Goal: Task Accomplishment & Management: Complete application form

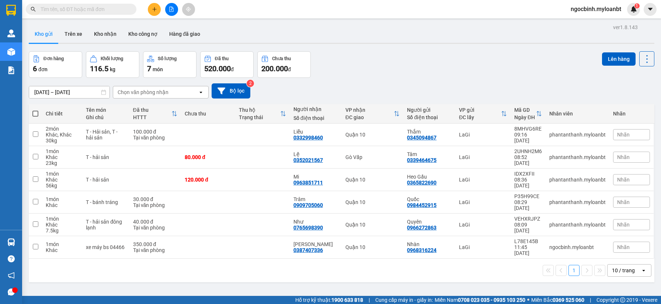
click at [155, 10] on icon "plus" at bounding box center [154, 9] width 5 height 5
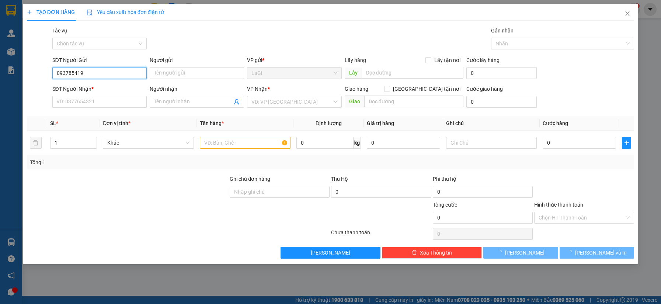
type input "0937854199"
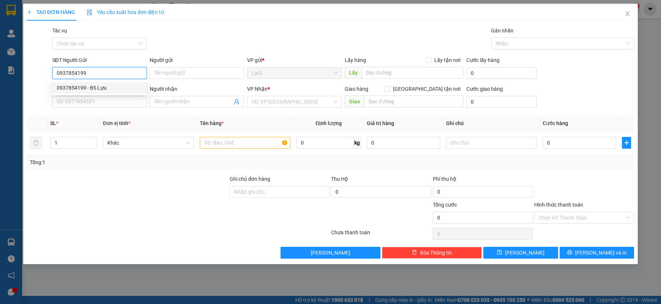
click at [109, 87] on div "0937854199 - BS Lựu" at bounding box center [100, 88] width 86 height 8
type input "BS Lựu"
type input "0915204849"
type input "lab hạnh phúc"
click at [104, 75] on input "0937854199" at bounding box center [99, 73] width 94 height 12
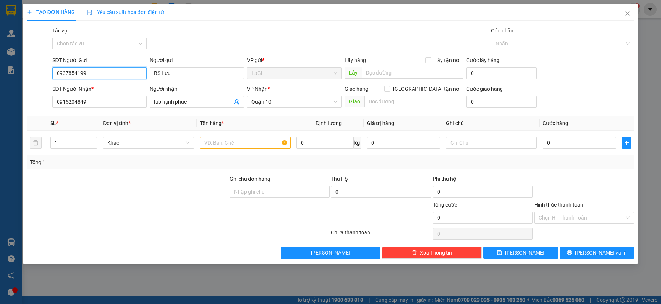
click at [104, 75] on input "0937854199" at bounding box center [99, 73] width 94 height 12
type input "0937854199"
click at [244, 141] on input "text" at bounding box center [245, 143] width 91 height 12
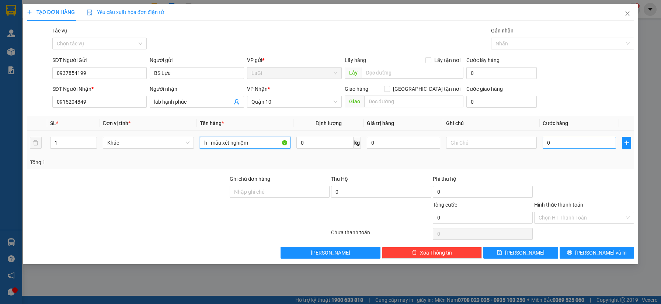
type input "h - mẫu xét nghiệm"
click at [585, 142] on input "0" at bounding box center [579, 143] width 73 height 12
type input "3"
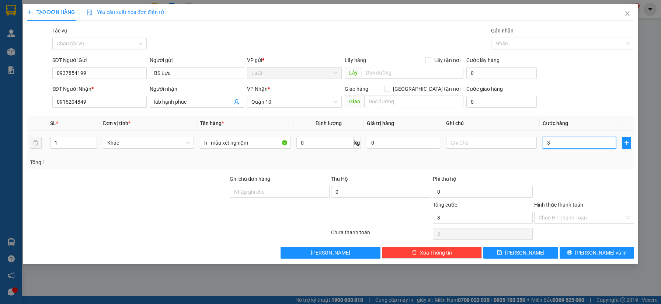
type input "30"
type input "300"
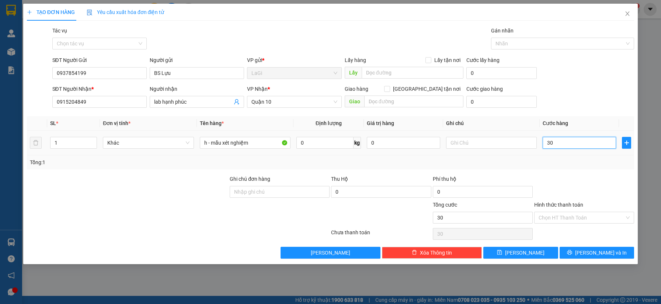
type input "300"
type input "3.000"
type input "30.000"
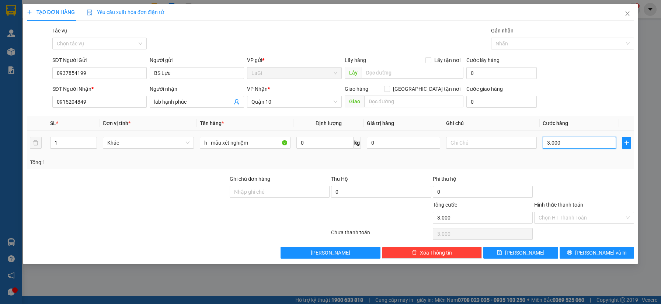
type input "30.000"
click at [595, 220] on input "Hình thức thanh toán" at bounding box center [582, 217] width 86 height 11
click at [613, 222] on input "Hình thức thanh toán" at bounding box center [582, 217] width 86 height 11
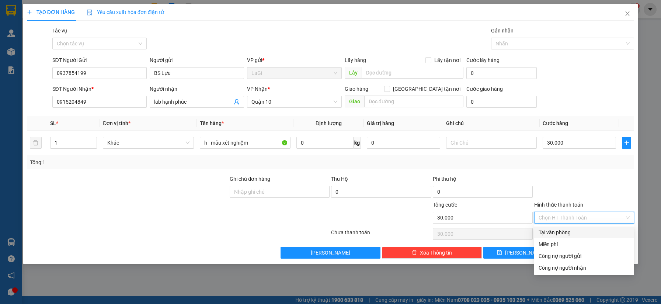
click at [578, 230] on div "Tại văn phòng" at bounding box center [584, 232] width 91 height 8
type input "0"
click at [594, 232] on div "Tại văn phòng" at bounding box center [584, 232] width 91 height 8
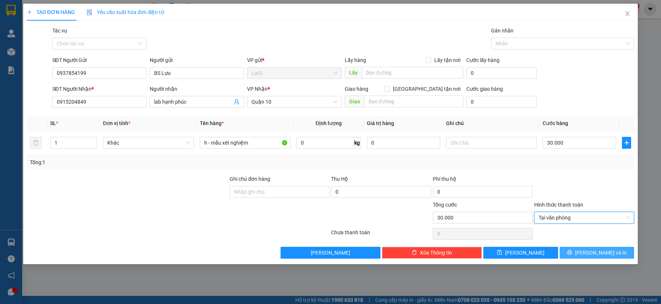
click at [597, 251] on span "[PERSON_NAME] và In" at bounding box center [601, 252] width 52 height 8
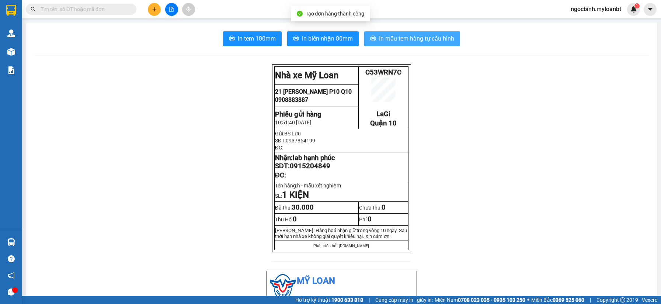
click at [416, 38] on span "In mẫu tem hàng tự cấu hình" at bounding box center [416, 38] width 75 height 9
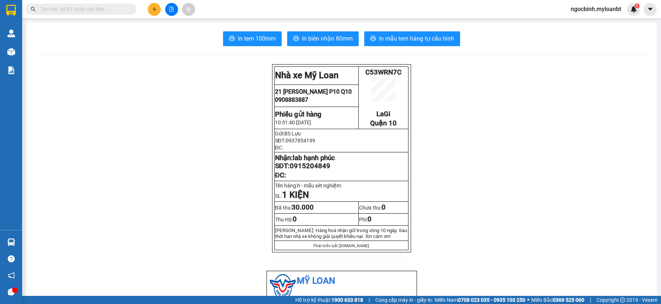
click at [115, 10] on input "text" at bounding box center [84, 9] width 87 height 8
paste input "0937854199"
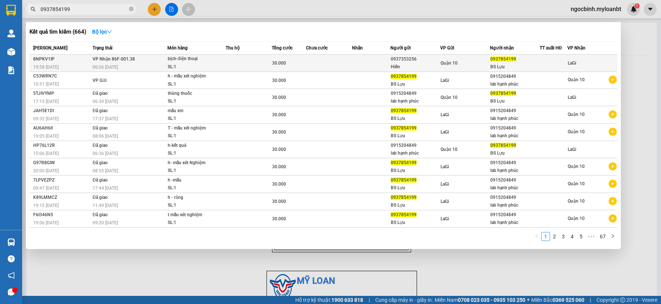
type input "0937854199"
click at [236, 62] on td at bounding box center [249, 63] width 46 height 17
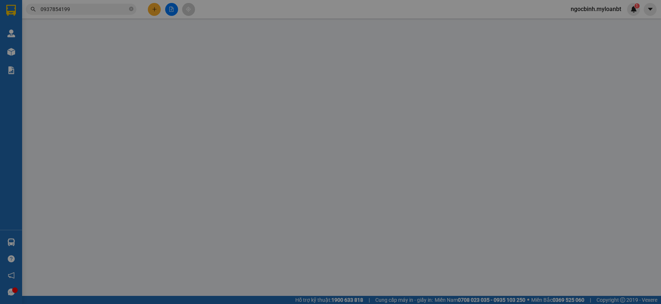
type input "0937353256"
type input "Hiền"
type input "0937854199"
type input "BS Lựu"
type input "30.000"
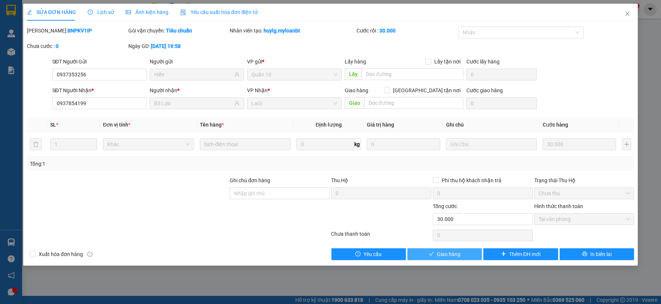
click at [456, 255] on span "Giao hàng" at bounding box center [449, 254] width 24 height 8
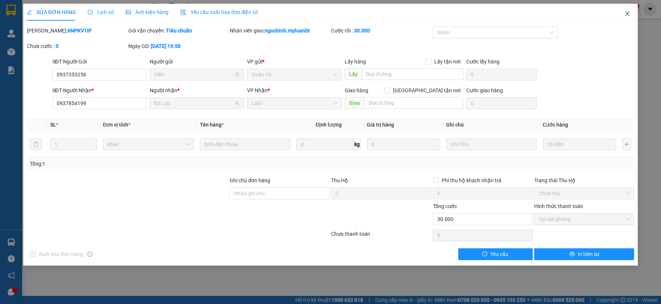
click at [626, 13] on icon "close" at bounding box center [628, 13] width 4 height 4
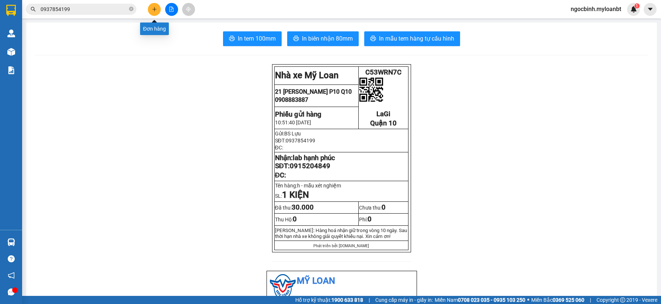
click at [155, 11] on icon "plus" at bounding box center [154, 9] width 5 height 5
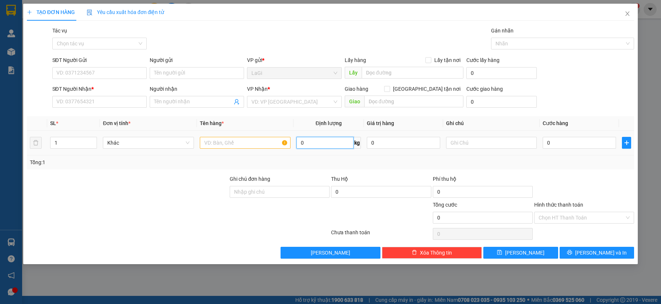
click at [335, 143] on input "0" at bounding box center [324, 143] width 57 height 12
type input "39.75"
click at [118, 78] on input "SĐT Người Gửi" at bounding box center [99, 73] width 94 height 12
type input "0961661535"
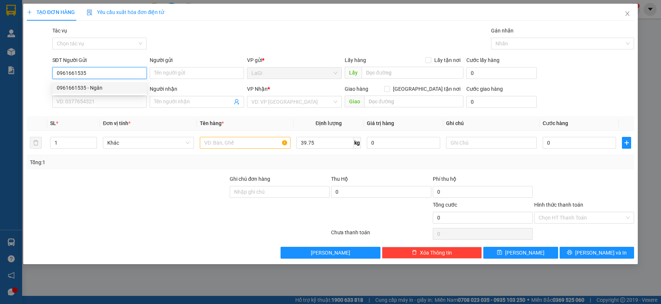
click at [114, 87] on div "0961661535 - Ngân" at bounding box center [100, 88] width 86 height 8
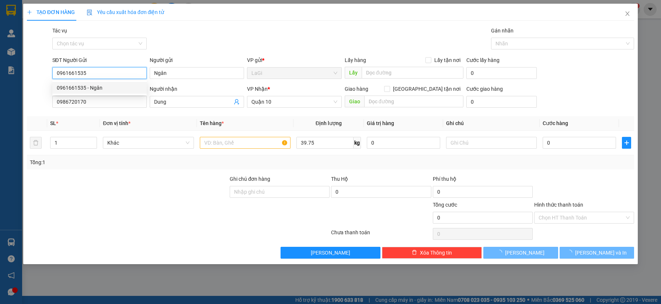
type input "Ngân"
type input "0986720170"
type input "Dung"
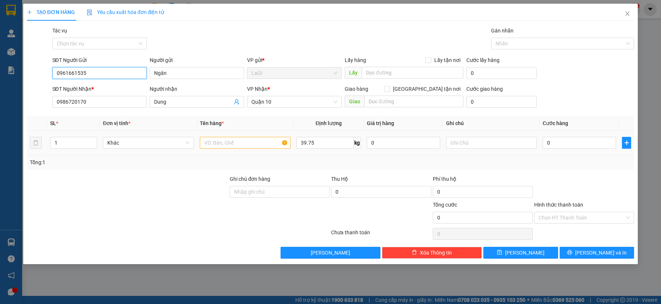
type input "0961661535"
click at [230, 143] on input "text" at bounding box center [245, 143] width 91 height 12
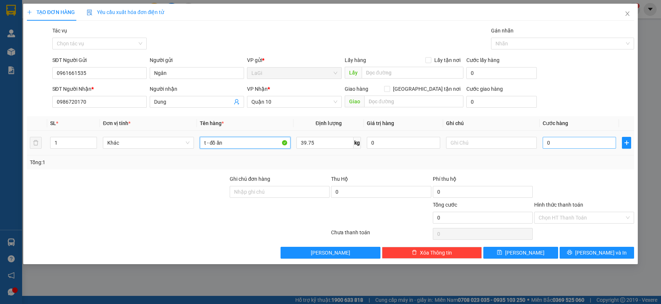
type input "t - đồ ăn"
click at [595, 145] on input "0" at bounding box center [579, 143] width 73 height 12
type input "9"
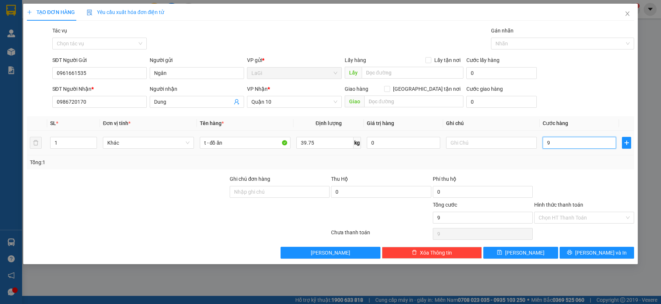
type input "90"
type input "900"
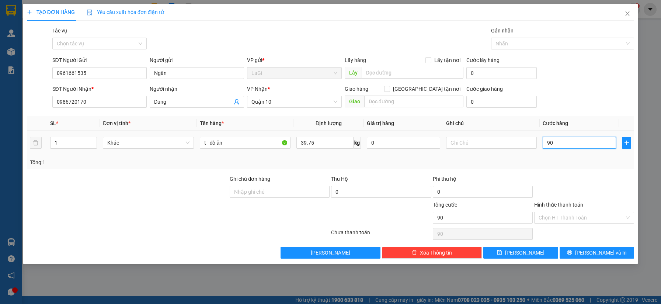
type input "900"
type input "9.000"
type input "90.000"
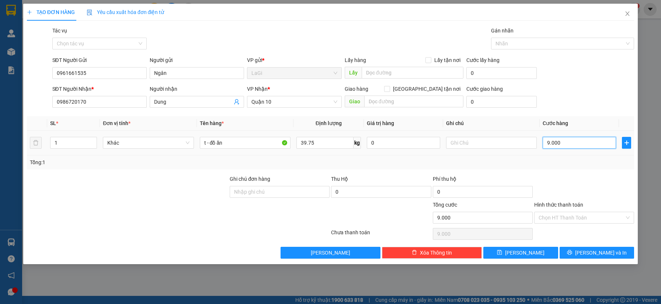
type input "90.000"
click at [547, 215] on input "Hình thức thanh toán" at bounding box center [582, 217] width 86 height 11
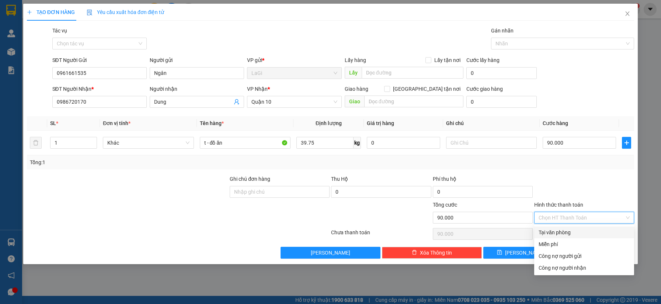
click at [557, 234] on div "Tại văn phòng" at bounding box center [584, 232] width 91 height 8
type input "0"
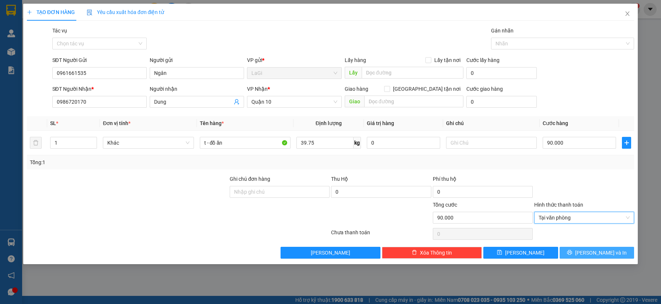
click at [595, 253] on span "[PERSON_NAME] và In" at bounding box center [601, 252] width 52 height 8
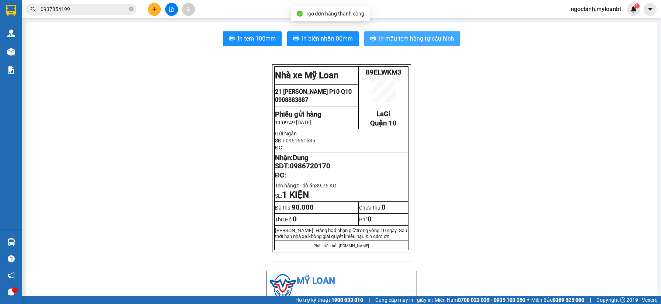
click at [385, 39] on span "In mẫu tem hàng tự cấu hình" at bounding box center [416, 38] width 75 height 9
